Goal: Use online tool/utility: Utilize a website feature to perform a specific function

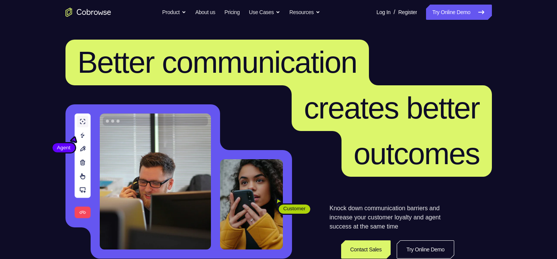
click at [455, 19] on link "Try Online Demo" at bounding box center [458, 12] width 65 height 15
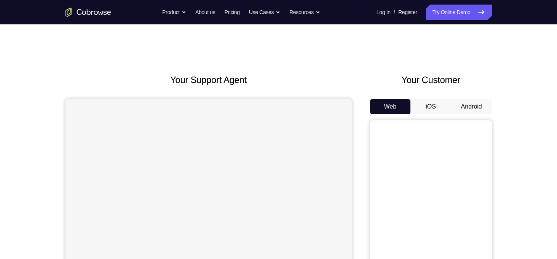
click at [477, 105] on button "Android" at bounding box center [471, 106] width 41 height 15
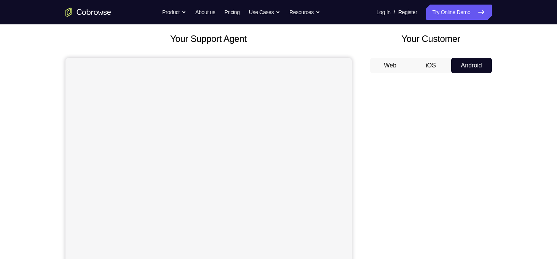
scroll to position [40, 0]
click at [473, 64] on button "Android" at bounding box center [471, 66] width 41 height 15
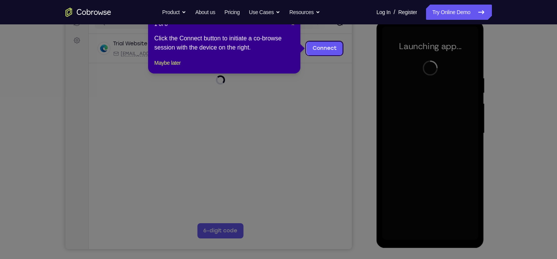
scroll to position [105, 0]
click at [294, 27] on span "×" at bounding box center [292, 24] width 3 height 6
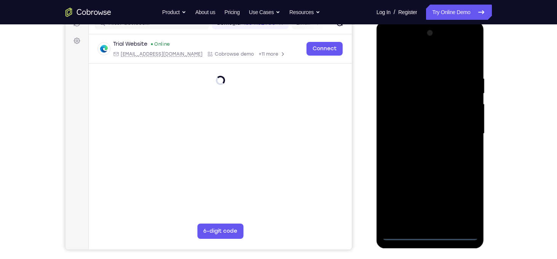
click at [432, 231] on div at bounding box center [430, 133] width 96 height 213
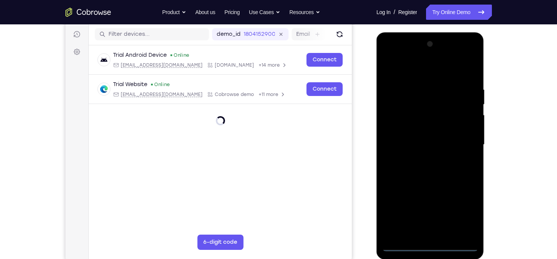
scroll to position [94, 0]
click at [433, 245] on div at bounding box center [430, 144] width 96 height 213
click at [465, 216] on div at bounding box center [430, 144] width 96 height 213
click at [416, 75] on div at bounding box center [430, 144] width 96 height 213
click at [460, 145] on div at bounding box center [430, 144] width 96 height 213
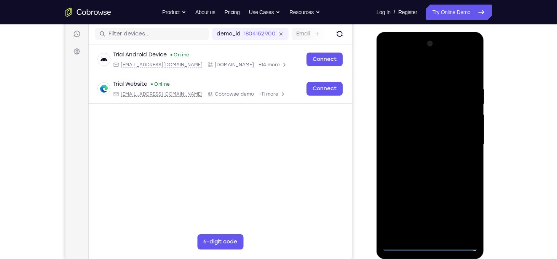
click at [421, 158] on div at bounding box center [430, 144] width 96 height 213
click at [426, 136] on div at bounding box center [430, 144] width 96 height 213
click at [413, 115] on div at bounding box center [430, 144] width 96 height 213
click at [415, 131] on div at bounding box center [430, 144] width 96 height 213
click at [411, 143] on div at bounding box center [430, 144] width 96 height 213
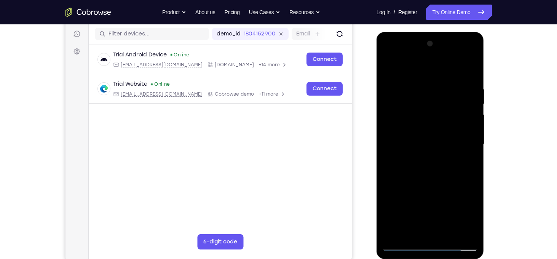
click at [465, 69] on div at bounding box center [430, 144] width 96 height 213
click at [471, 71] on div at bounding box center [430, 144] width 96 height 213
click at [472, 67] on div at bounding box center [430, 144] width 96 height 213
click at [387, 68] on div at bounding box center [430, 144] width 96 height 213
click at [415, 81] on div at bounding box center [430, 144] width 96 height 213
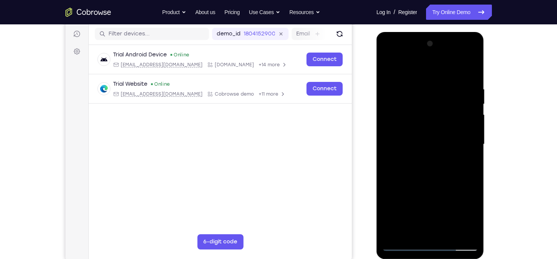
click at [391, 69] on div at bounding box center [430, 144] width 96 height 213
click at [386, 121] on div at bounding box center [430, 144] width 96 height 213
click at [472, 45] on div at bounding box center [430, 144] width 96 height 213
click at [388, 67] on div at bounding box center [430, 144] width 96 height 213
click at [471, 96] on div at bounding box center [430, 144] width 96 height 213
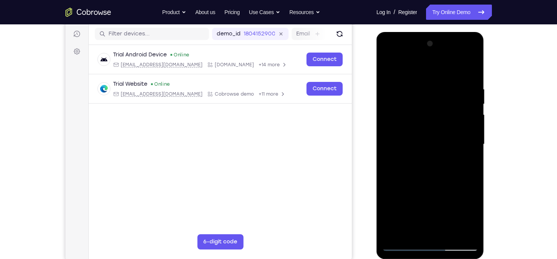
click at [471, 96] on div at bounding box center [430, 144] width 96 height 213
drag, startPoint x: 471, startPoint y: 96, endPoint x: 410, endPoint y: 103, distance: 61.3
click at [410, 103] on div at bounding box center [430, 144] width 96 height 213
click at [468, 68] on div at bounding box center [430, 144] width 96 height 213
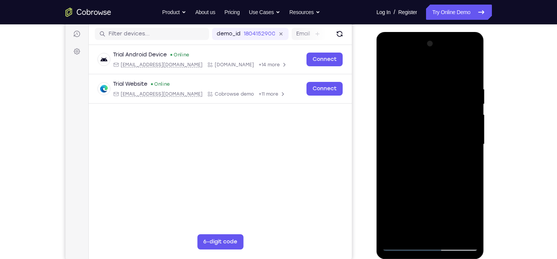
click at [469, 70] on div at bounding box center [430, 144] width 96 height 213
click at [401, 244] on div at bounding box center [430, 144] width 96 height 213
click at [419, 92] on div at bounding box center [430, 144] width 96 height 213
click at [471, 73] on div at bounding box center [430, 144] width 96 height 213
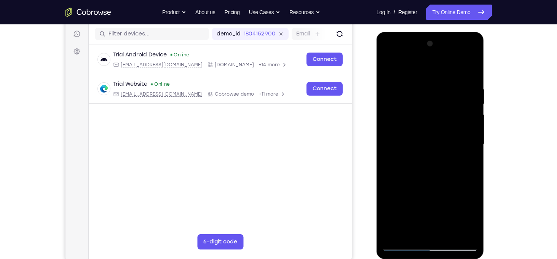
drag, startPoint x: 444, startPoint y: 184, endPoint x: 438, endPoint y: 52, distance: 132.6
click at [438, 52] on div at bounding box center [430, 144] width 96 height 213
drag, startPoint x: 446, startPoint y: 174, endPoint x: 440, endPoint y: 55, distance: 118.6
click at [440, 55] on div at bounding box center [430, 144] width 96 height 213
drag, startPoint x: 448, startPoint y: 191, endPoint x: 438, endPoint y: 57, distance: 134.8
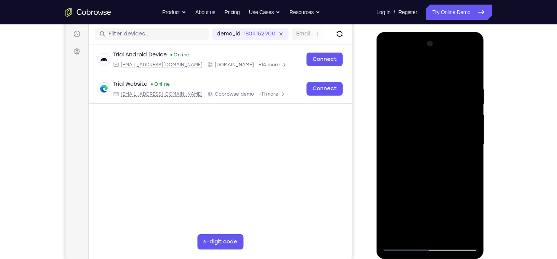
click at [438, 57] on div at bounding box center [430, 144] width 96 height 213
drag, startPoint x: 442, startPoint y: 160, endPoint x: 434, endPoint y: 49, distance: 110.7
click at [434, 49] on div at bounding box center [430, 144] width 96 height 213
click at [395, 227] on div at bounding box center [430, 144] width 96 height 213
drag, startPoint x: 451, startPoint y: 173, endPoint x: 445, endPoint y: 90, distance: 83.2
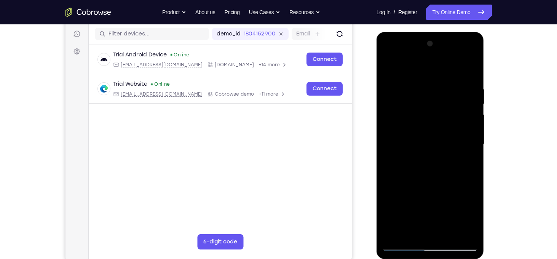
click at [445, 90] on div at bounding box center [430, 144] width 96 height 213
click at [418, 131] on div at bounding box center [430, 144] width 96 height 213
click at [396, 235] on div at bounding box center [430, 144] width 96 height 213
drag, startPoint x: 437, startPoint y: 91, endPoint x: 436, endPoint y: 135, distance: 44.2
click at [436, 135] on div at bounding box center [430, 144] width 96 height 213
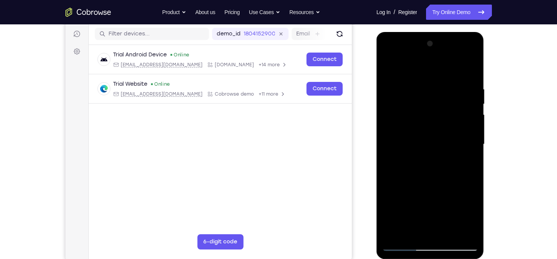
click at [424, 81] on div at bounding box center [430, 144] width 96 height 213
click at [469, 93] on div at bounding box center [430, 144] width 96 height 213
click at [468, 71] on div at bounding box center [430, 144] width 96 height 213
click at [449, 232] on div at bounding box center [430, 144] width 96 height 213
click at [437, 184] on div at bounding box center [430, 144] width 96 height 213
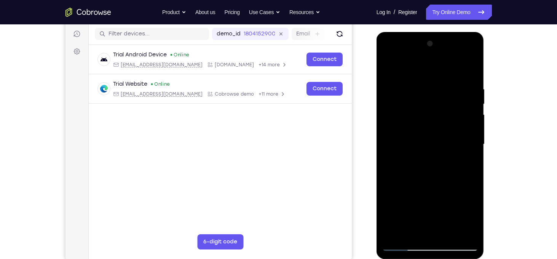
click at [475, 102] on div at bounding box center [430, 144] width 96 height 213
click at [383, 102] on div at bounding box center [430, 144] width 96 height 213
click at [387, 64] on div at bounding box center [430, 144] width 96 height 213
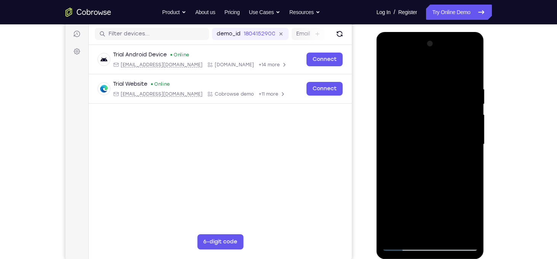
drag, startPoint x: 425, startPoint y: 72, endPoint x: 419, endPoint y: 178, distance: 106.4
click at [419, 178] on div at bounding box center [430, 144] width 96 height 213
